Goal: Information Seeking & Learning: Learn about a topic

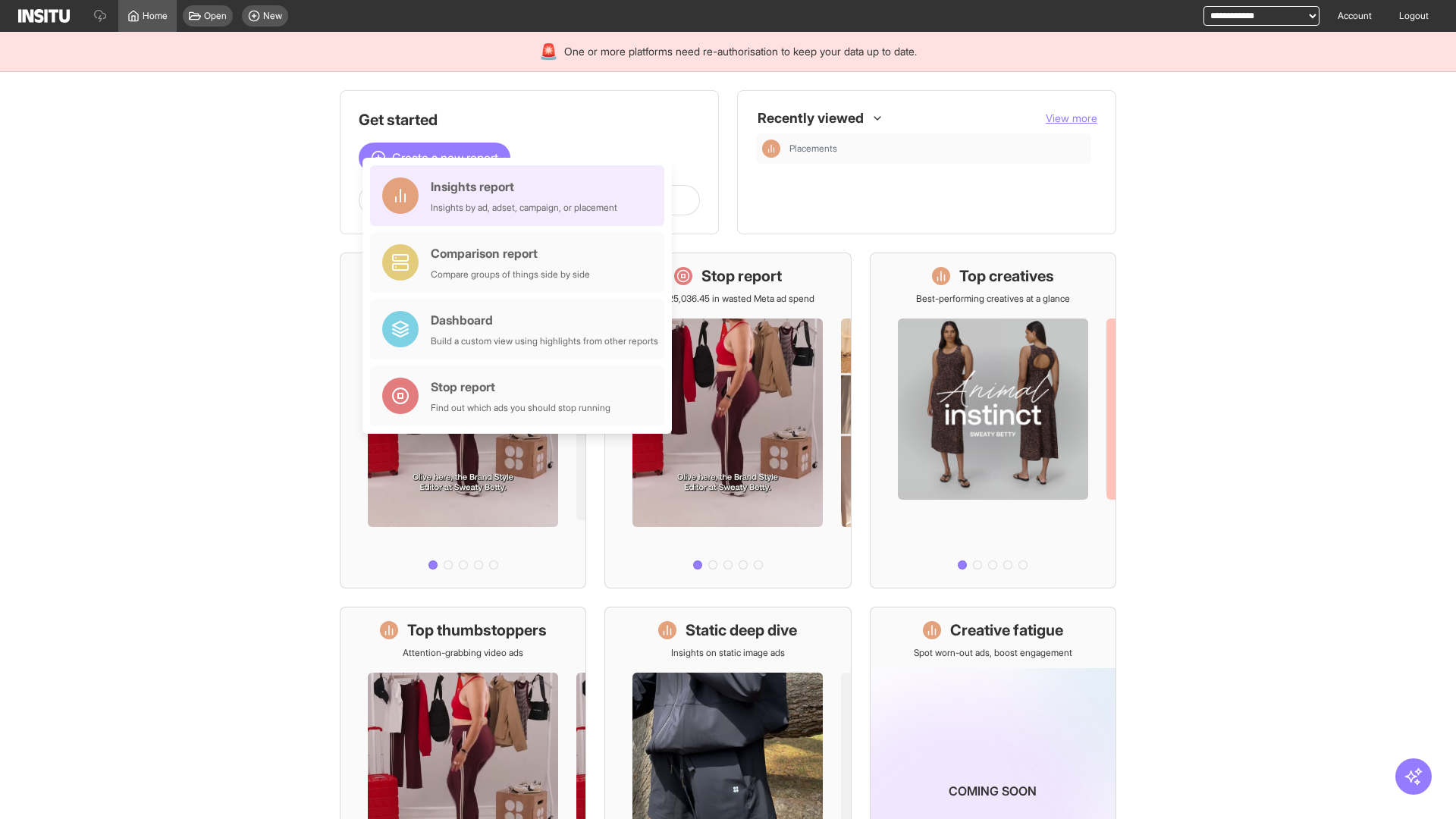
click at [520, 196] on div "Insights report Insights by ad, adset, campaign, or placement" at bounding box center [523, 196] width 187 height 36
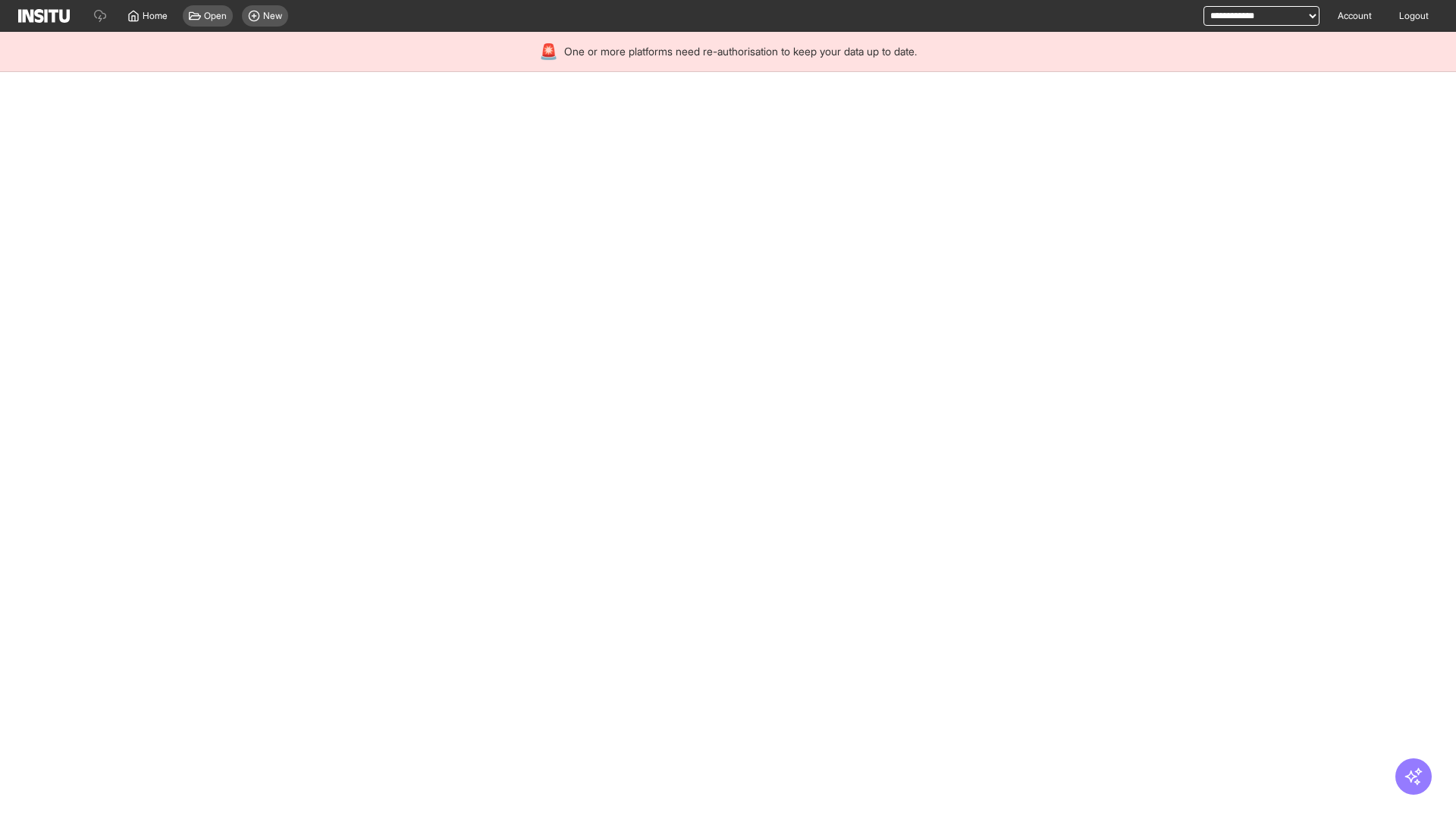
select select "**"
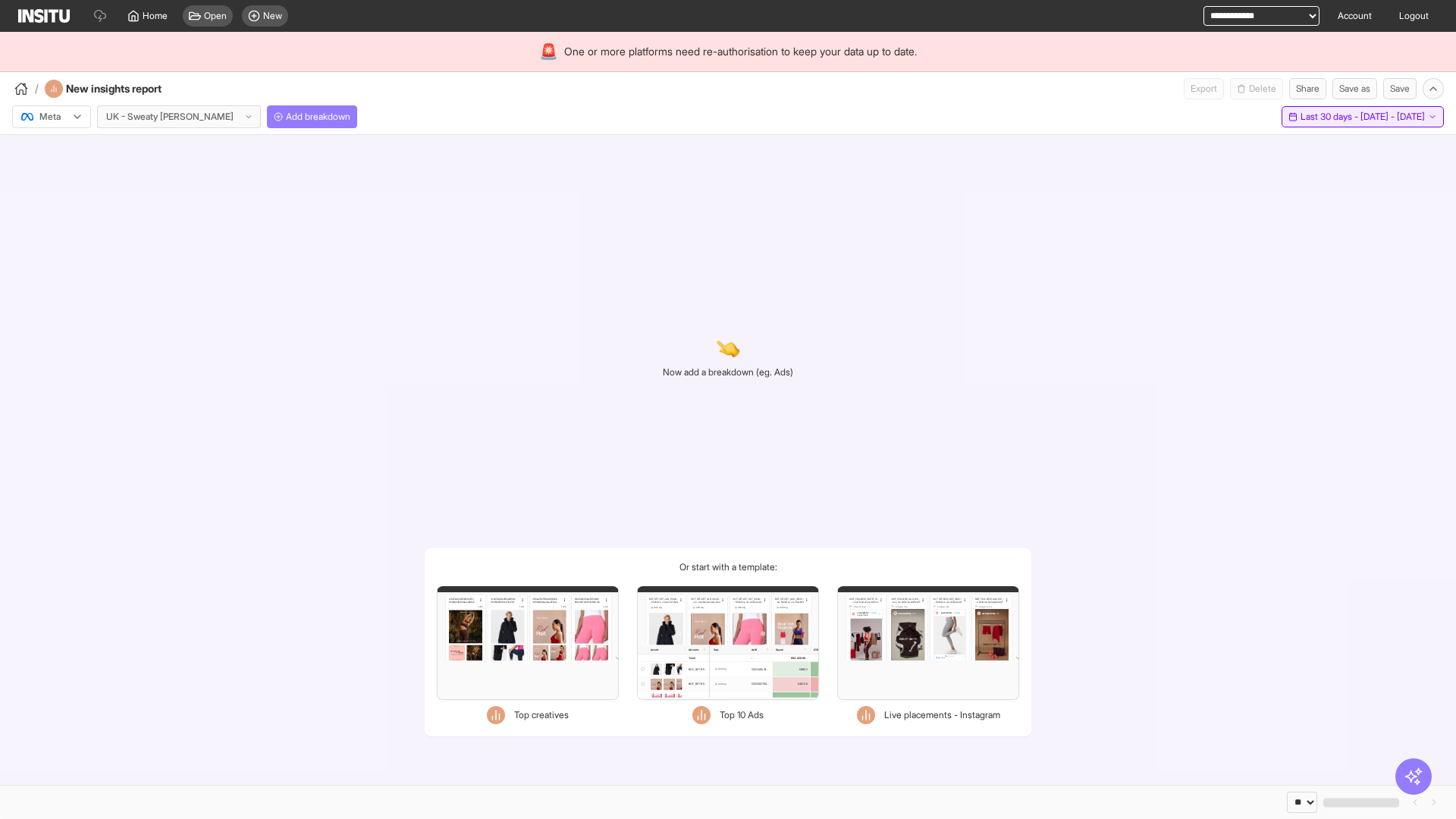
click at [1327, 117] on span "Last 30 days - [DATE] - [DATE]" at bounding box center [1363, 116] width 125 height 12
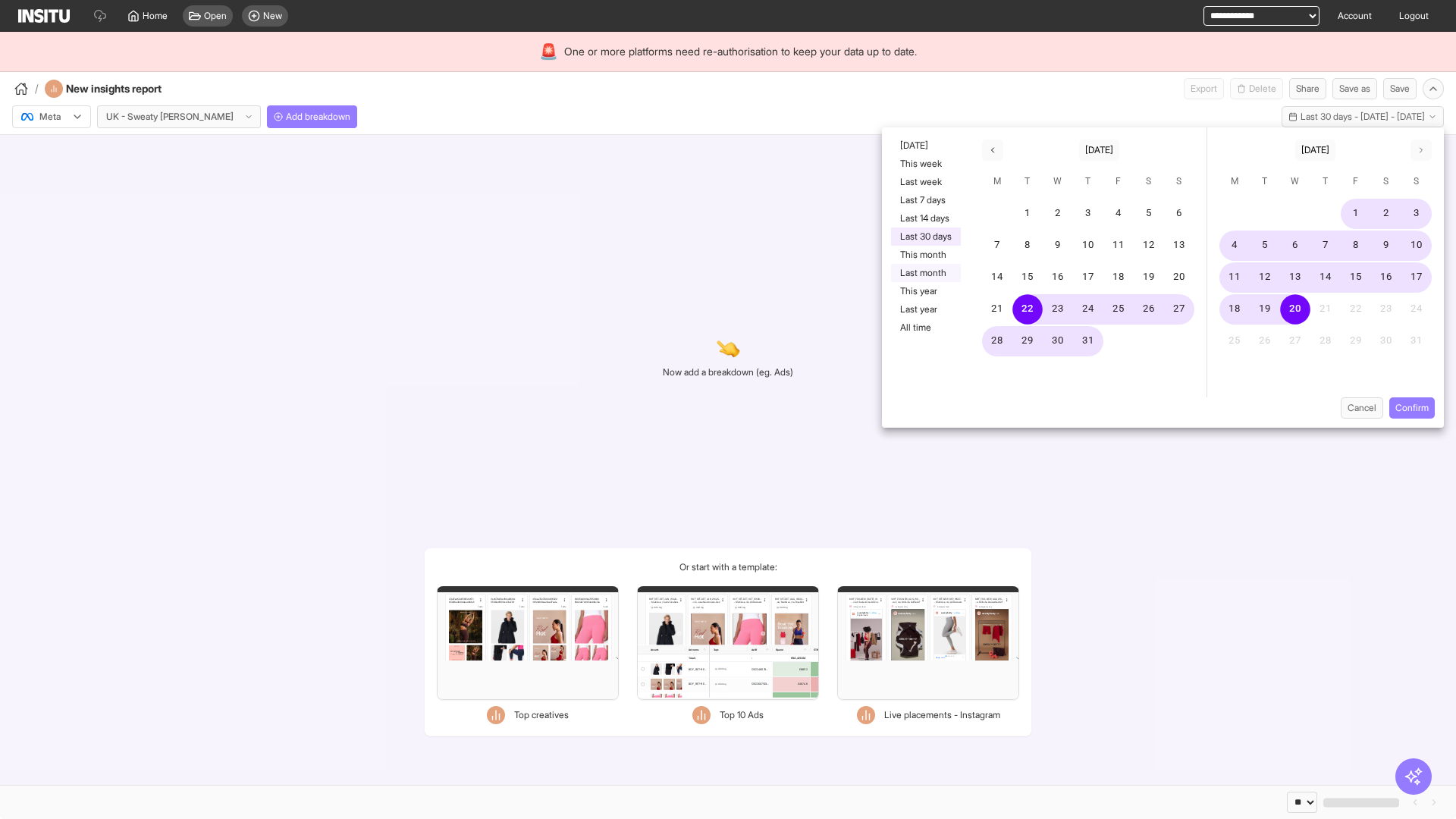
click at [924, 273] on button "Last month" at bounding box center [926, 272] width 70 height 18
